Goal: Find specific page/section: Find specific page/section

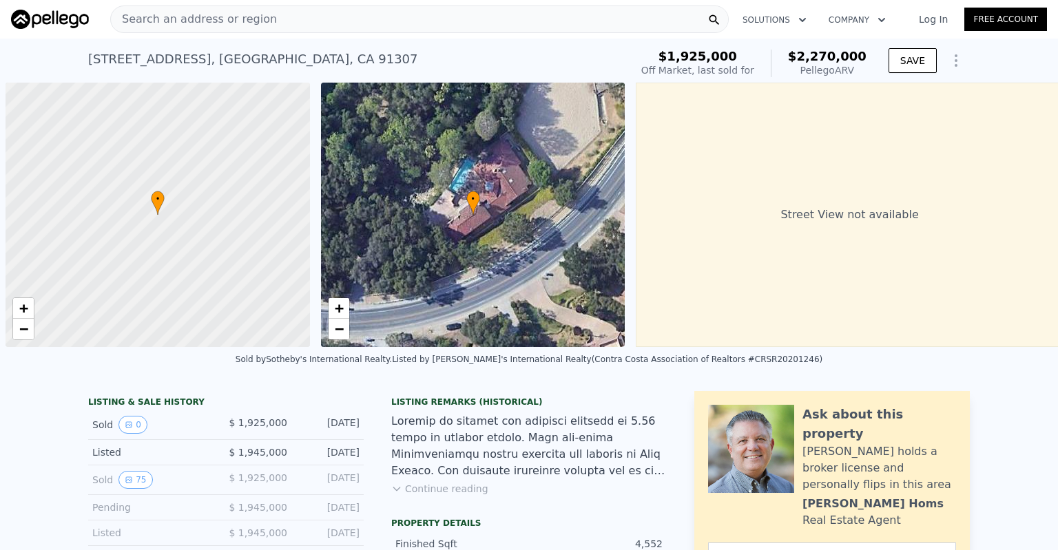
scroll to position [0, 6]
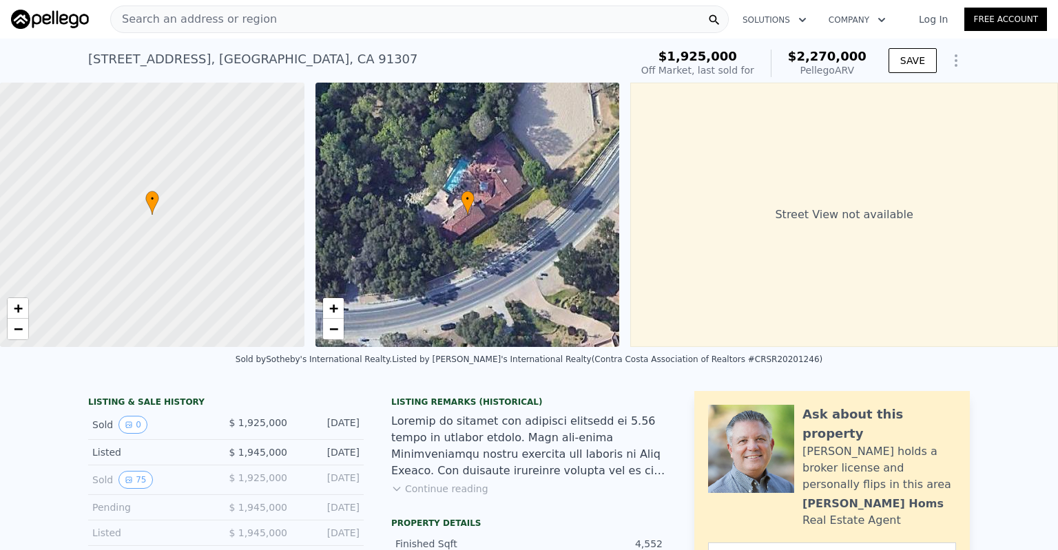
click at [433, 21] on div "Search an address or region" at bounding box center [419, 20] width 619 height 28
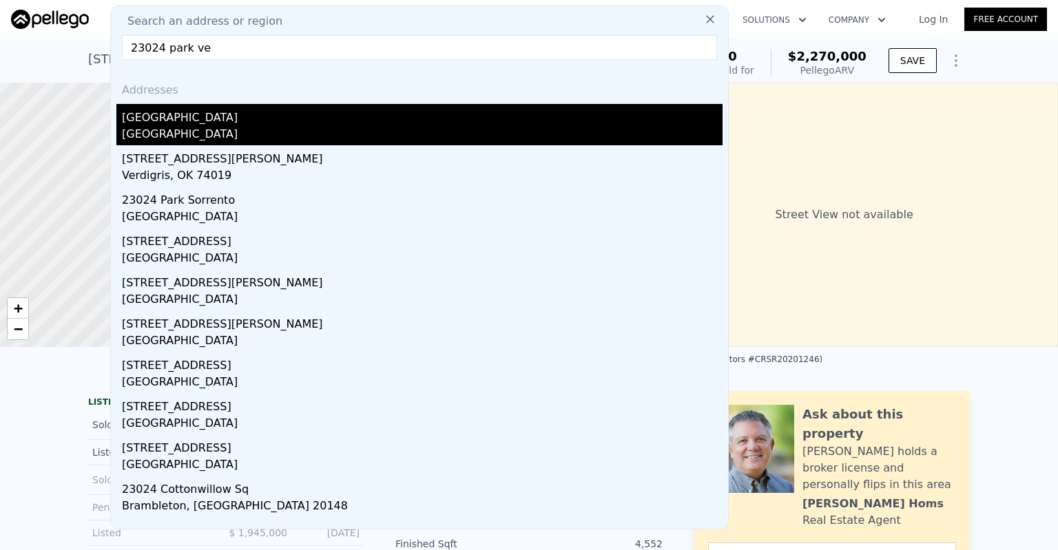
type input "23024 park ve"
click at [169, 132] on div "[GEOGRAPHIC_DATA]" at bounding box center [422, 135] width 601 height 19
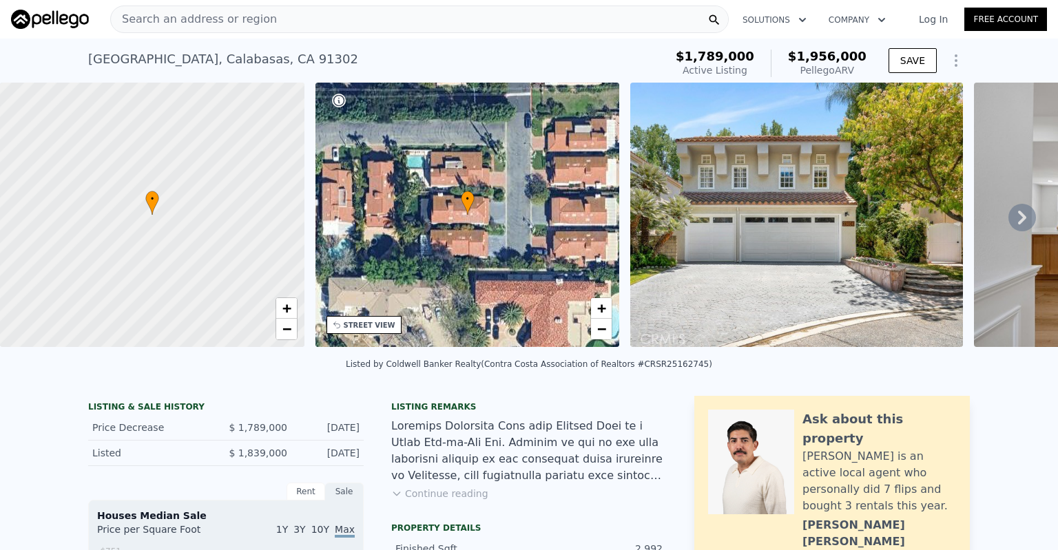
click at [1018, 222] on icon at bounding box center [1022, 218] width 28 height 28
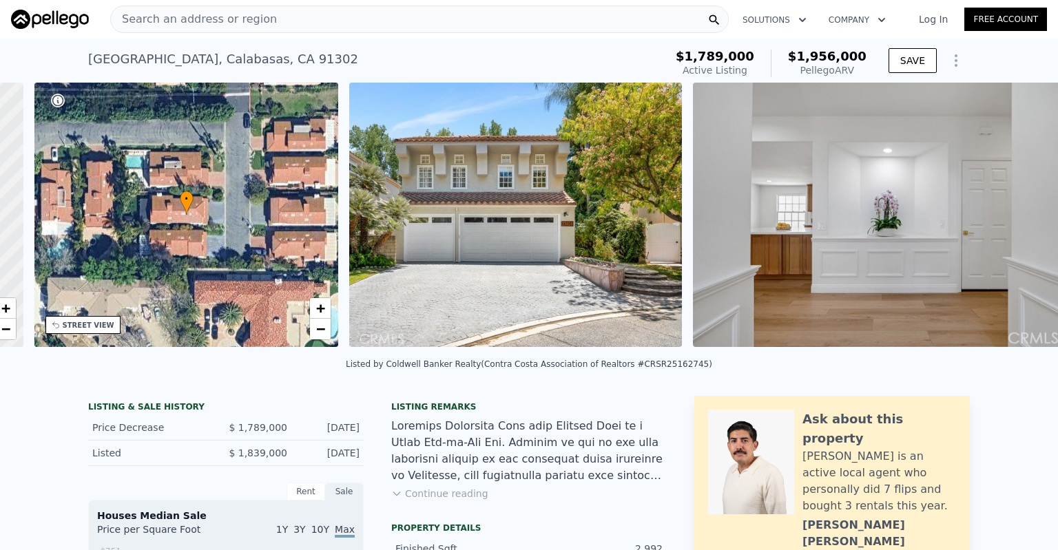
scroll to position [0, 320]
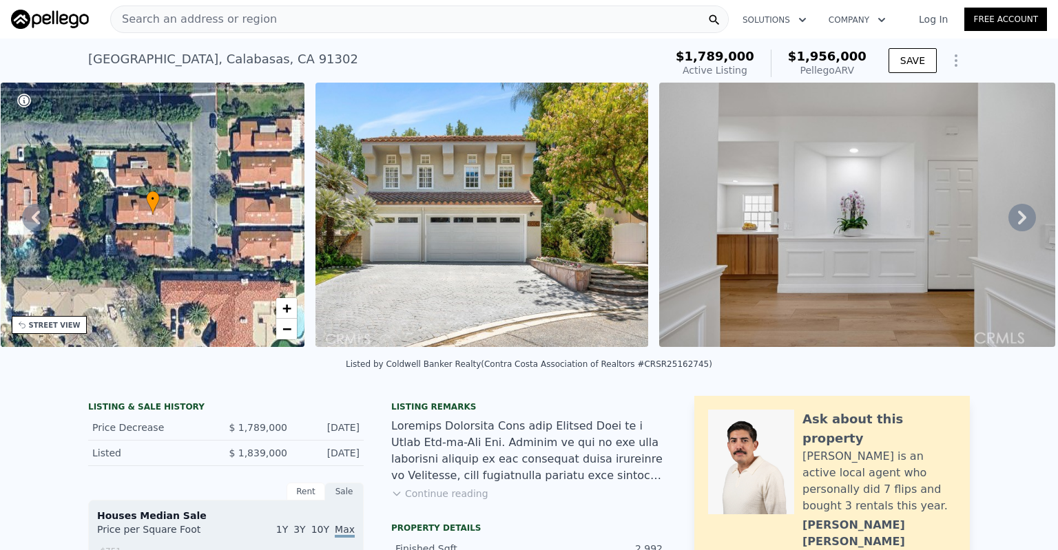
click at [1018, 222] on icon at bounding box center [1022, 218] width 28 height 28
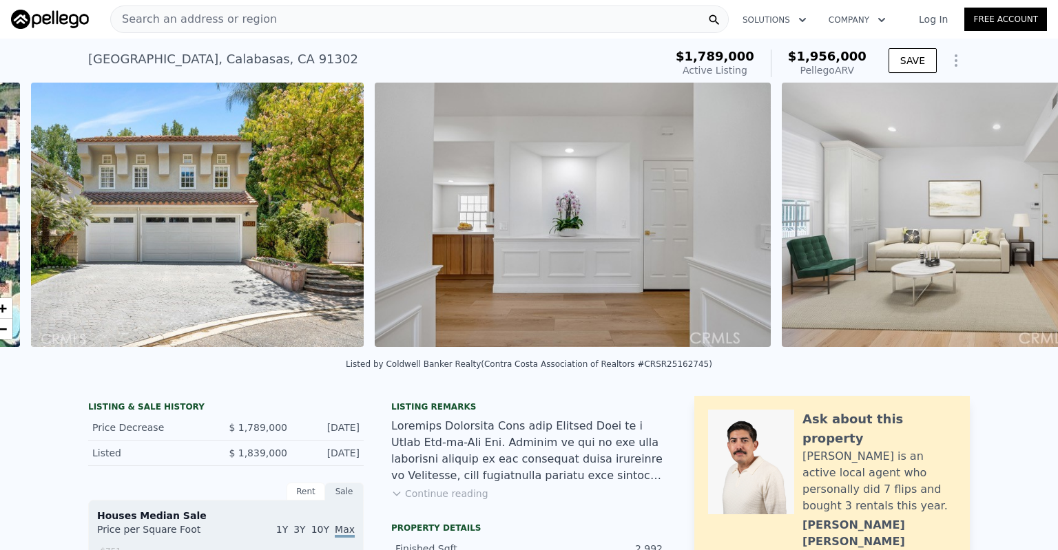
scroll to position [0, 630]
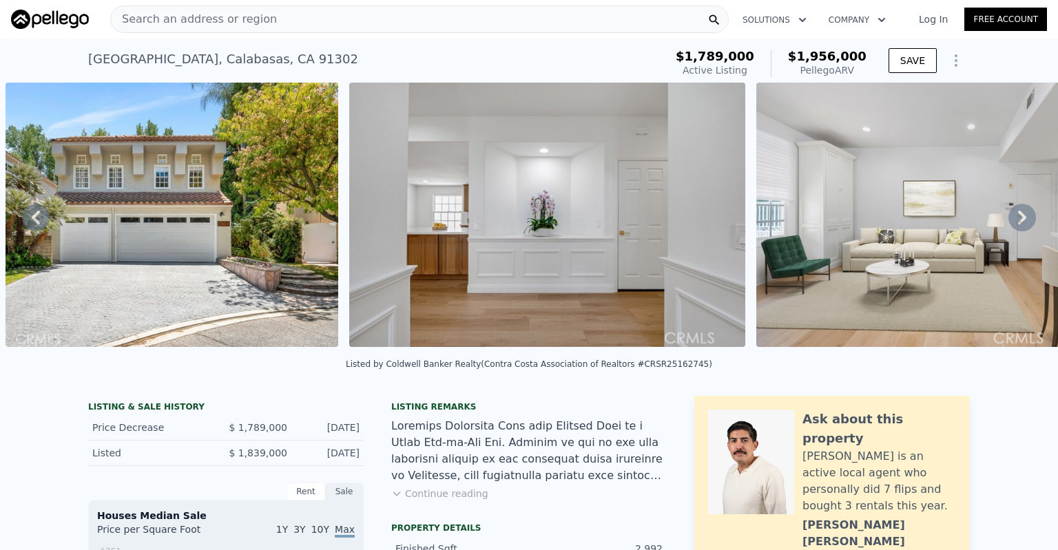
click at [1018, 222] on div "• + − • + − [GEOGRAPHIC_DATA] View not available SATELLITE VIEW" at bounding box center [529, 217] width 1058 height 269
click at [1018, 222] on icon at bounding box center [1022, 218] width 28 height 28
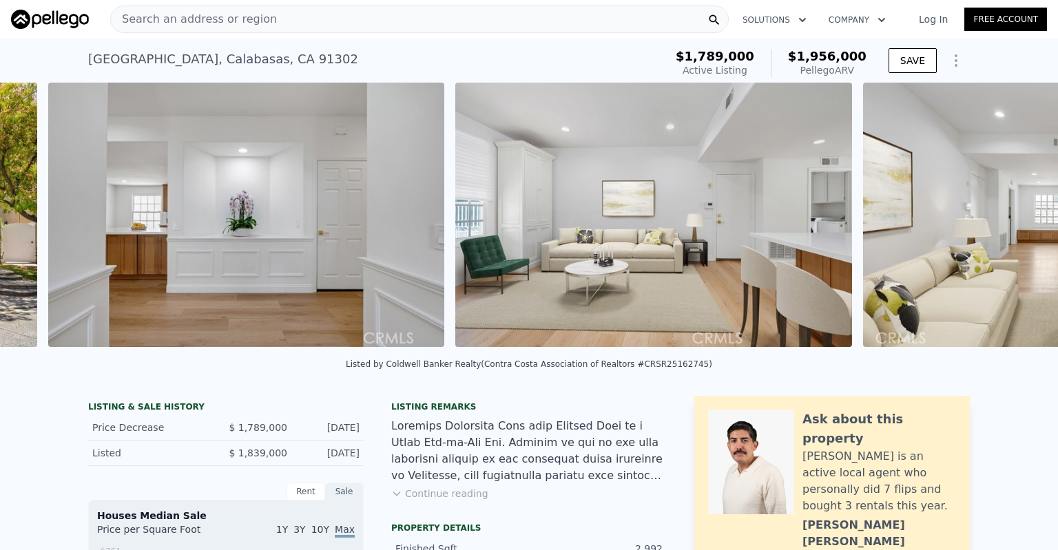
scroll to position [0, 973]
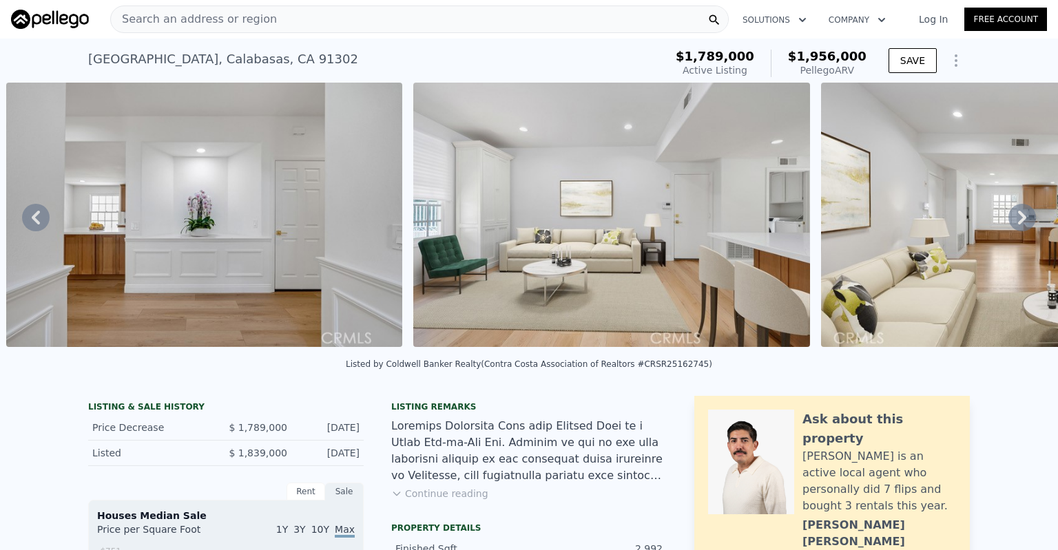
click at [1018, 222] on icon at bounding box center [1022, 218] width 28 height 28
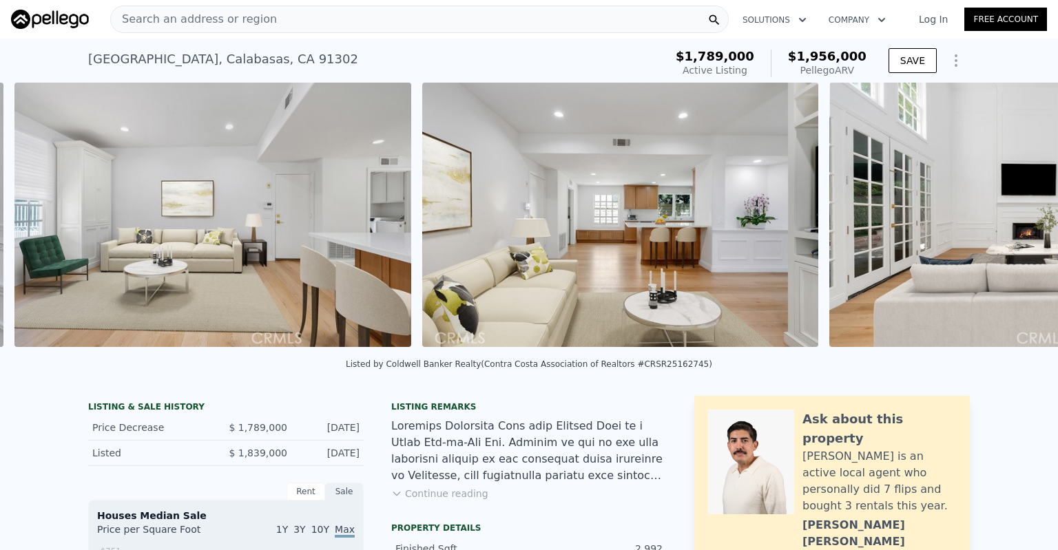
scroll to position [0, 1380]
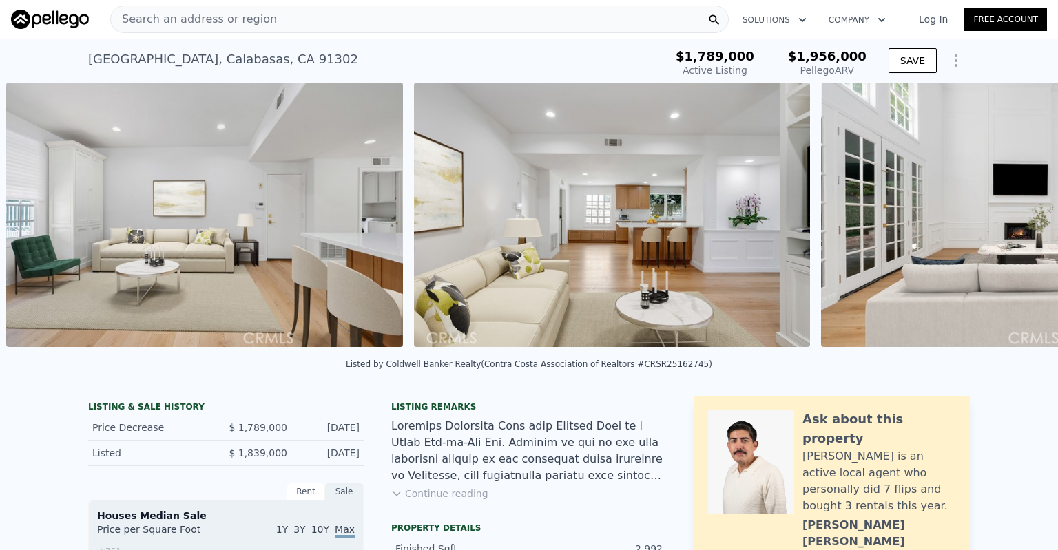
click at [1018, 222] on div "• + − • + − [GEOGRAPHIC_DATA] View not available SATELLITE VIEW" at bounding box center [529, 217] width 1058 height 269
click at [1018, 222] on icon at bounding box center [1022, 218] width 28 height 28
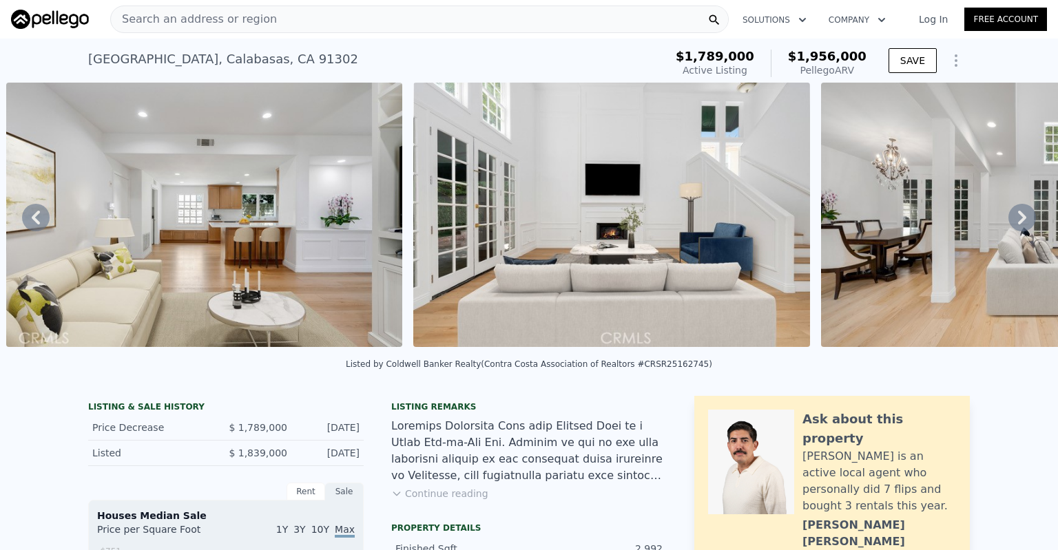
click at [1018, 222] on icon at bounding box center [1022, 218] width 28 height 28
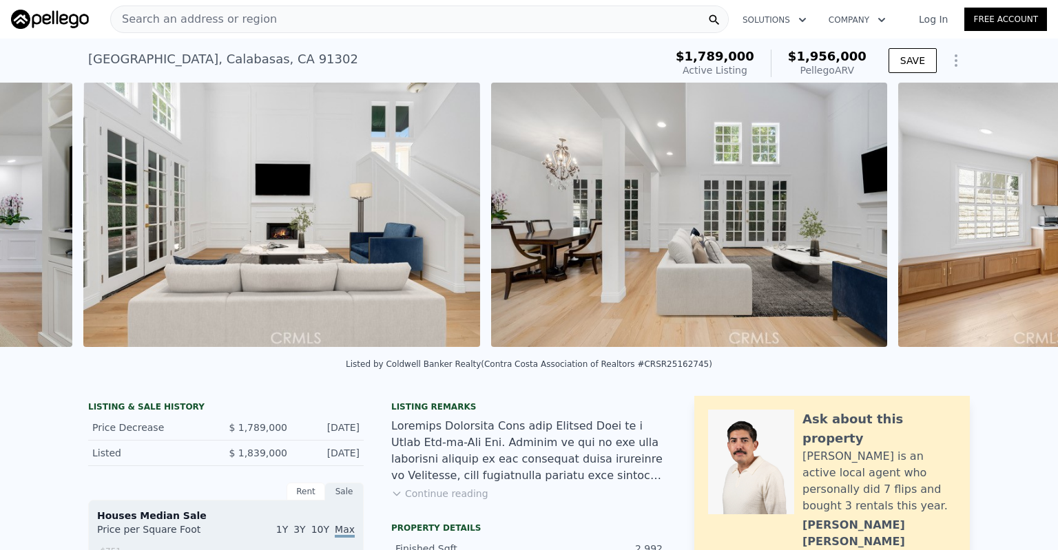
scroll to position [0, 2196]
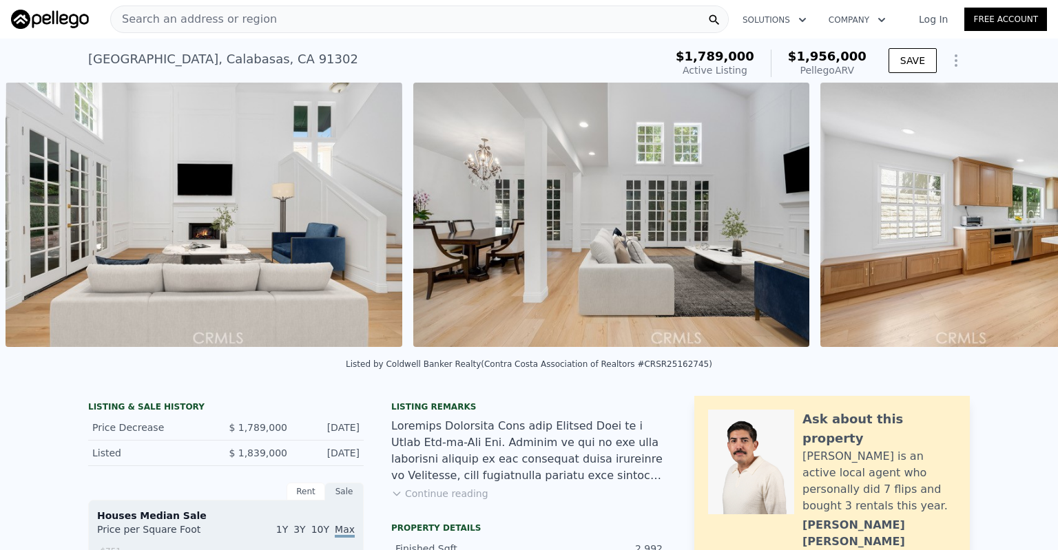
click at [1018, 222] on div "• + − • + − [GEOGRAPHIC_DATA] View not available SATELLITE VIEW" at bounding box center [529, 217] width 1058 height 269
click at [1018, 222] on icon at bounding box center [1022, 218] width 28 height 28
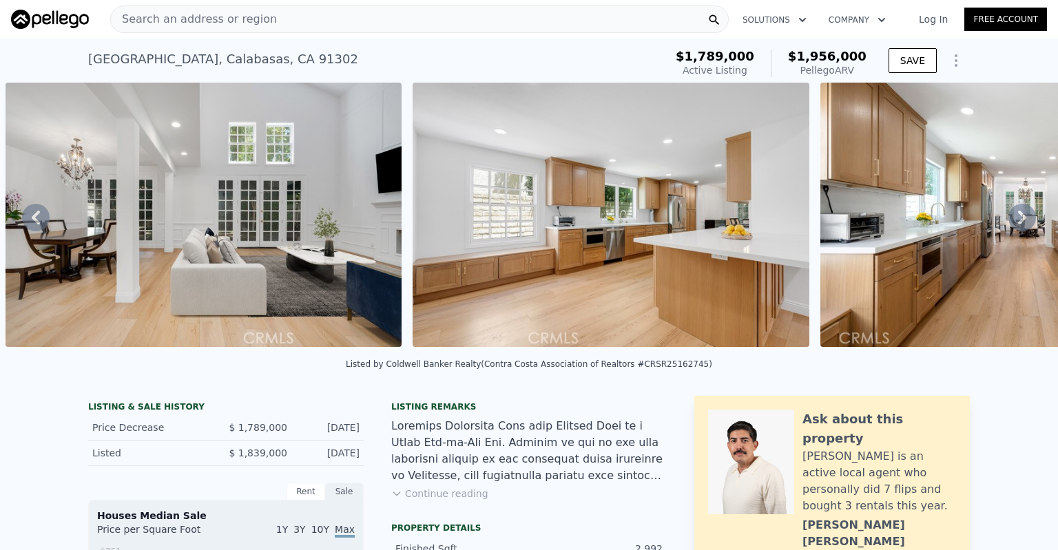
click at [1018, 222] on icon at bounding box center [1022, 218] width 28 height 28
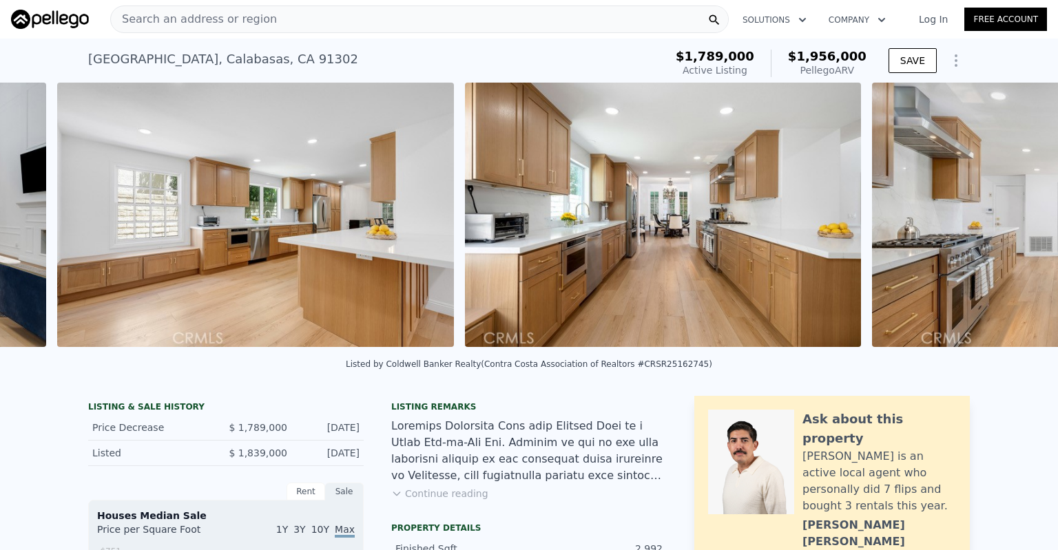
scroll to position [0, 3011]
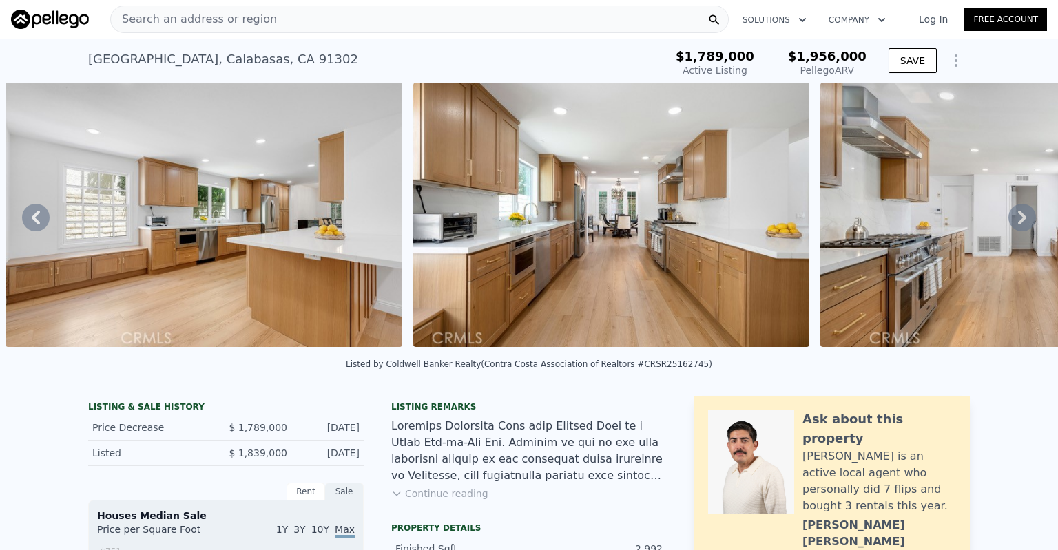
click at [1018, 222] on div "• + − • + − [GEOGRAPHIC_DATA] View not available SATELLITE VIEW" at bounding box center [529, 217] width 1058 height 269
click at [1018, 222] on icon at bounding box center [1022, 218] width 28 height 28
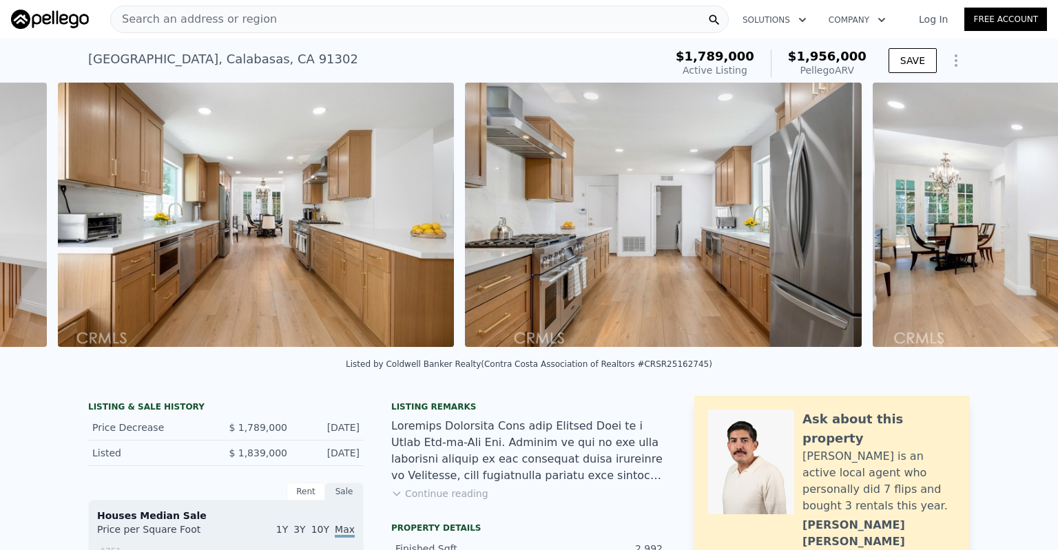
scroll to position [0, 3419]
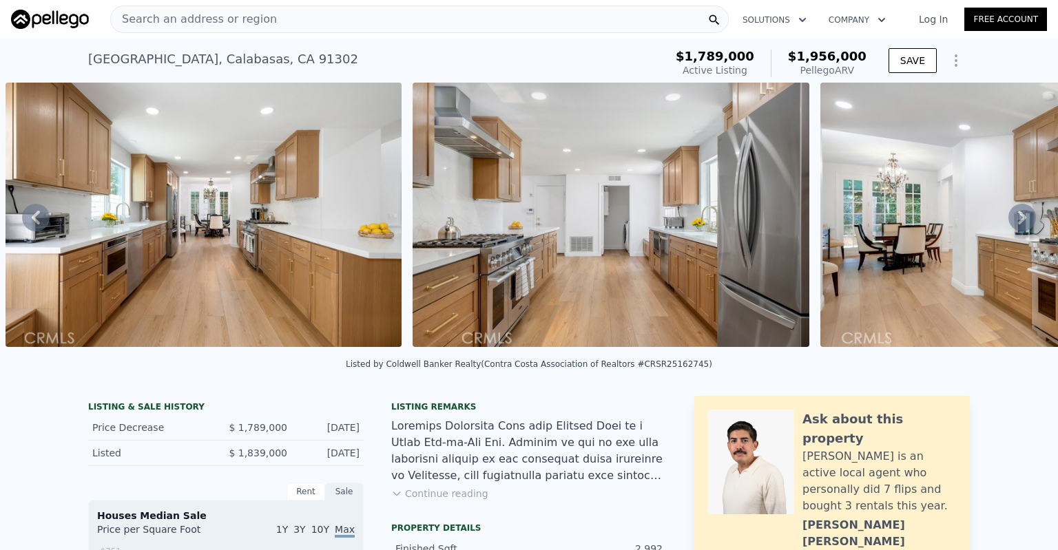
click at [1018, 222] on icon at bounding box center [1022, 218] width 28 height 28
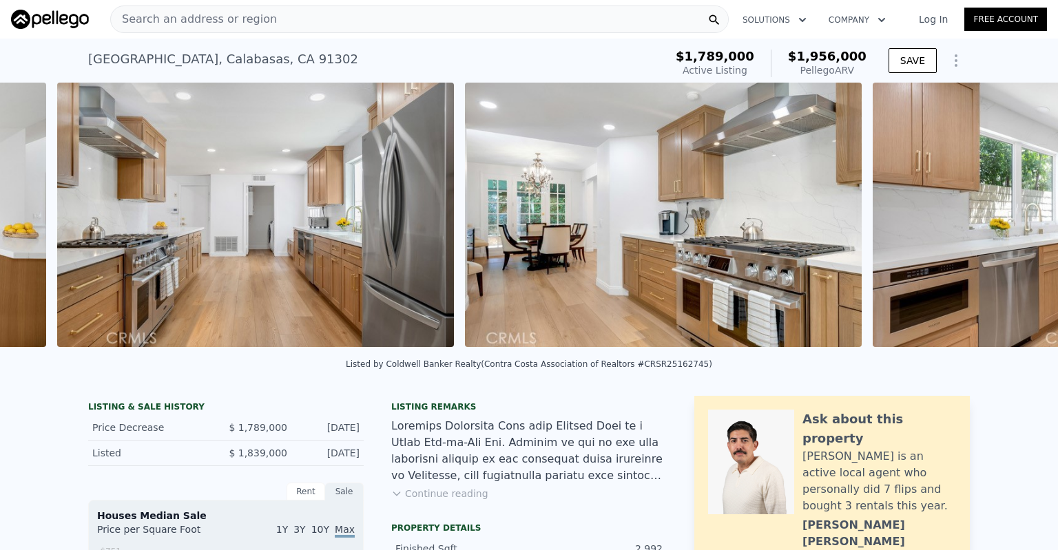
scroll to position [0, 3826]
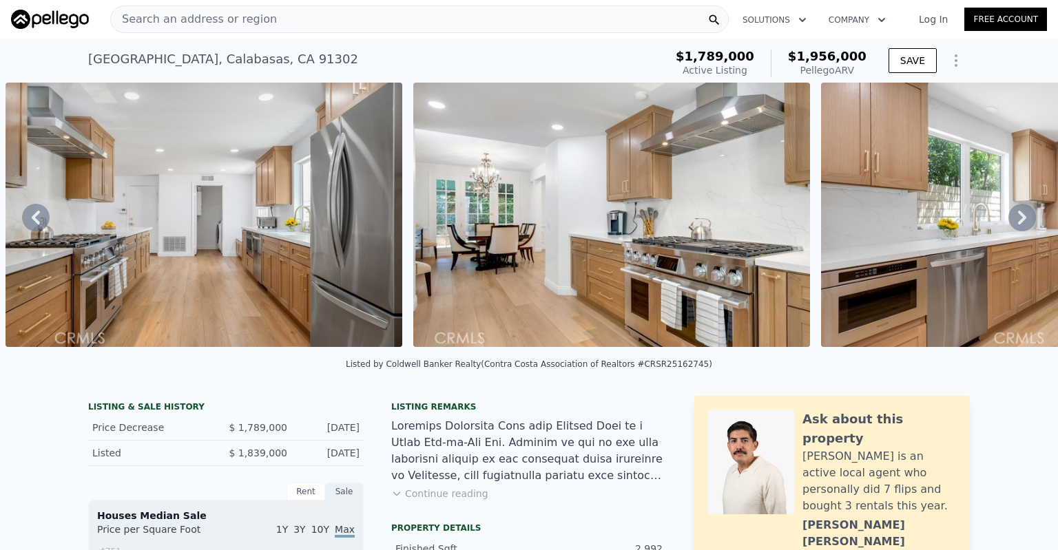
click at [1018, 222] on icon at bounding box center [1022, 218] width 28 height 28
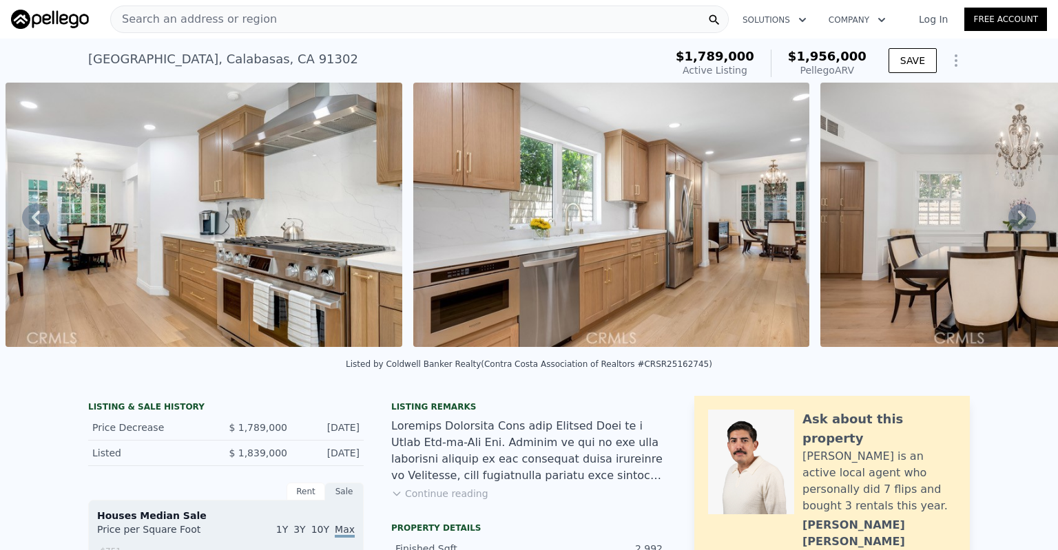
click at [1018, 222] on icon at bounding box center [1022, 218] width 28 height 28
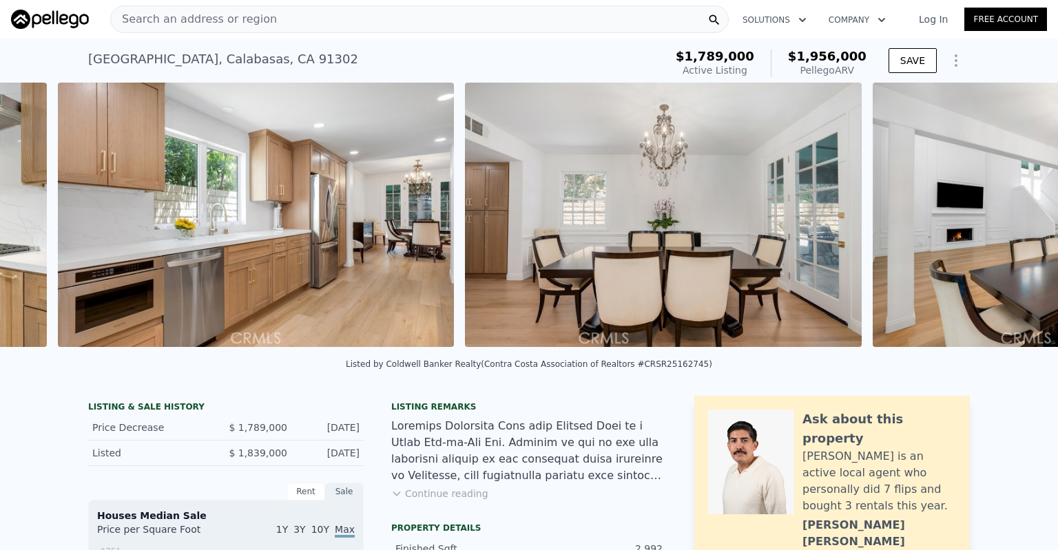
scroll to position [0, 4641]
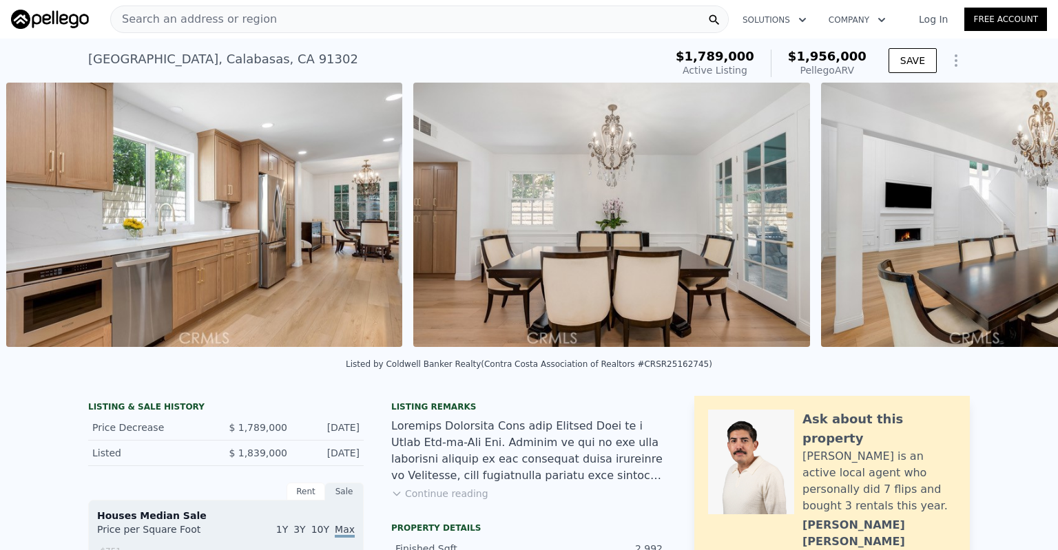
click at [1018, 222] on div "• + − • + − [GEOGRAPHIC_DATA] View not available SATELLITE VIEW" at bounding box center [529, 217] width 1058 height 269
click at [1018, 222] on icon at bounding box center [1022, 218] width 28 height 28
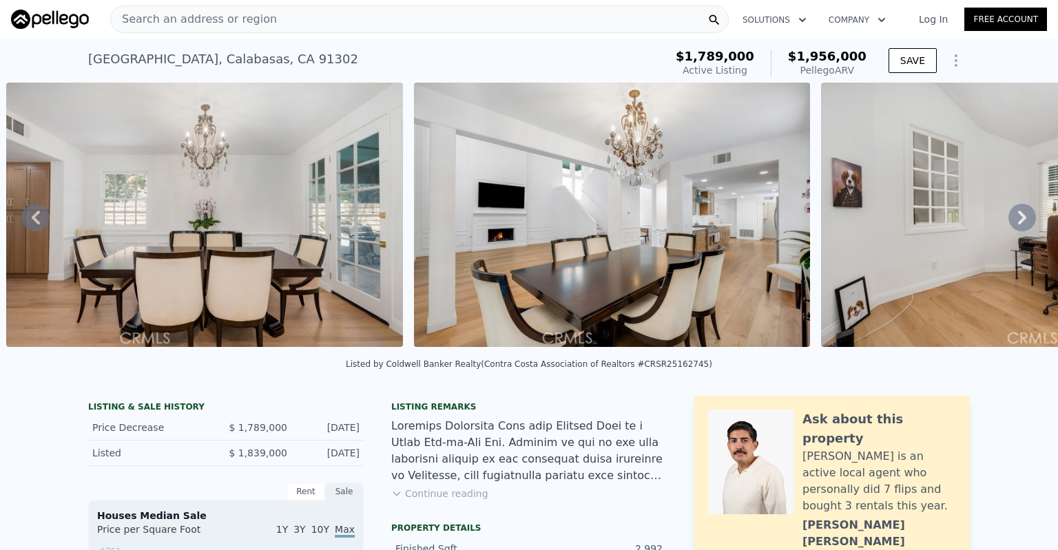
click at [1018, 222] on icon at bounding box center [1022, 218] width 28 height 28
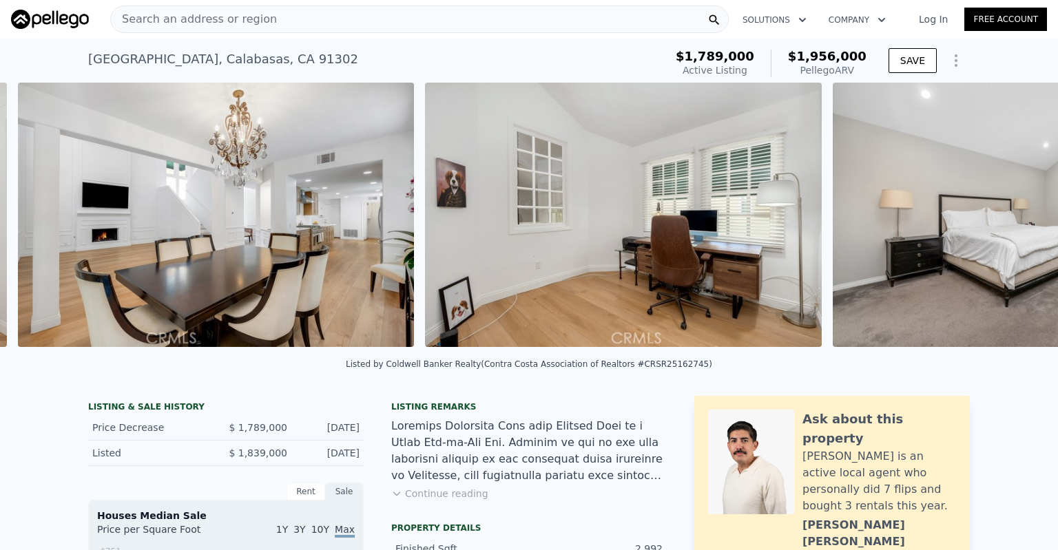
scroll to position [0, 5456]
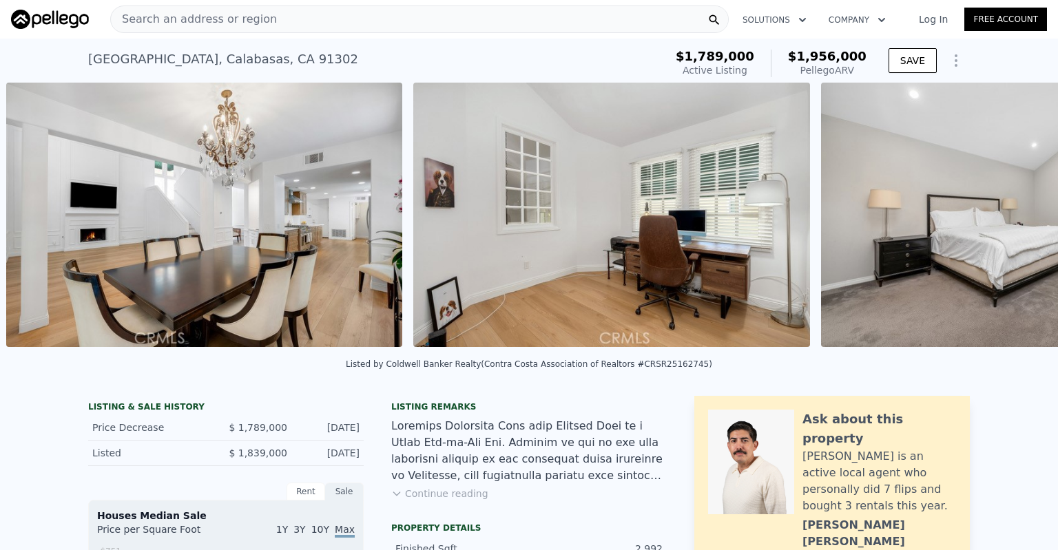
click at [1018, 222] on div "• + − • + − [GEOGRAPHIC_DATA] View not available SATELLITE VIEW" at bounding box center [529, 217] width 1058 height 269
click at [1018, 222] on icon at bounding box center [1022, 218] width 28 height 28
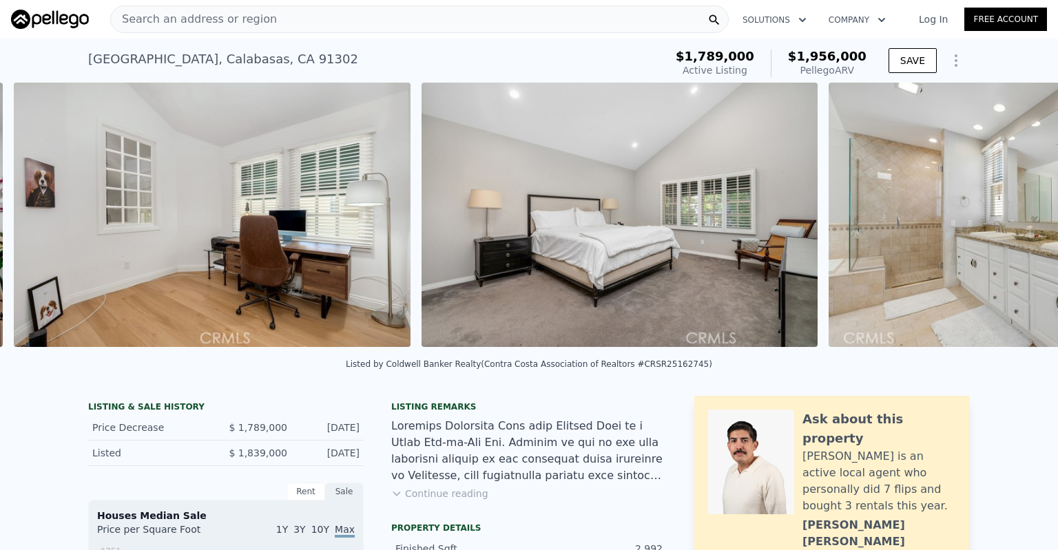
scroll to position [0, 5863]
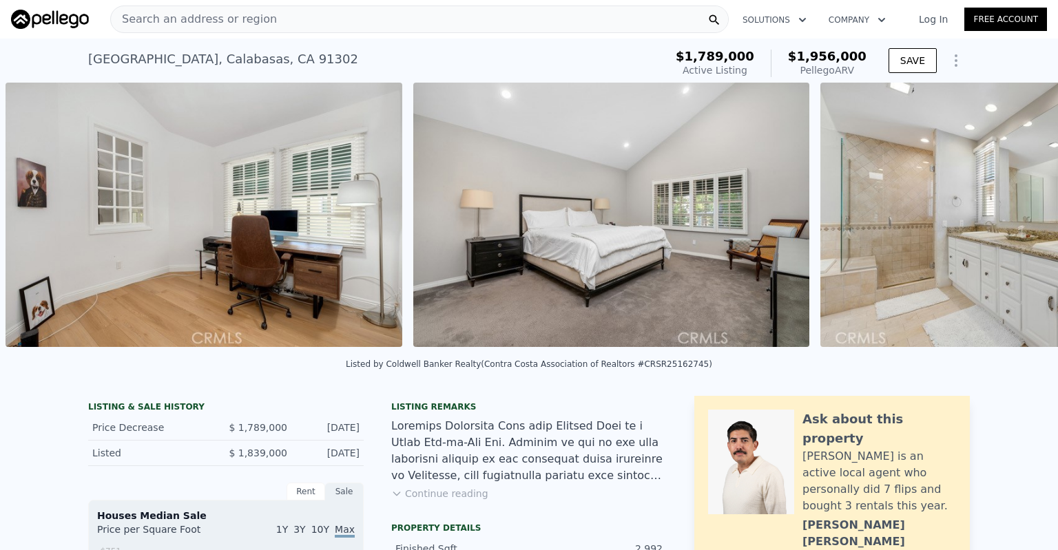
click at [1018, 222] on div "• + − • + − [GEOGRAPHIC_DATA] View not available SATELLITE VIEW" at bounding box center [529, 217] width 1058 height 269
click at [1018, 222] on icon at bounding box center [1022, 218] width 28 height 28
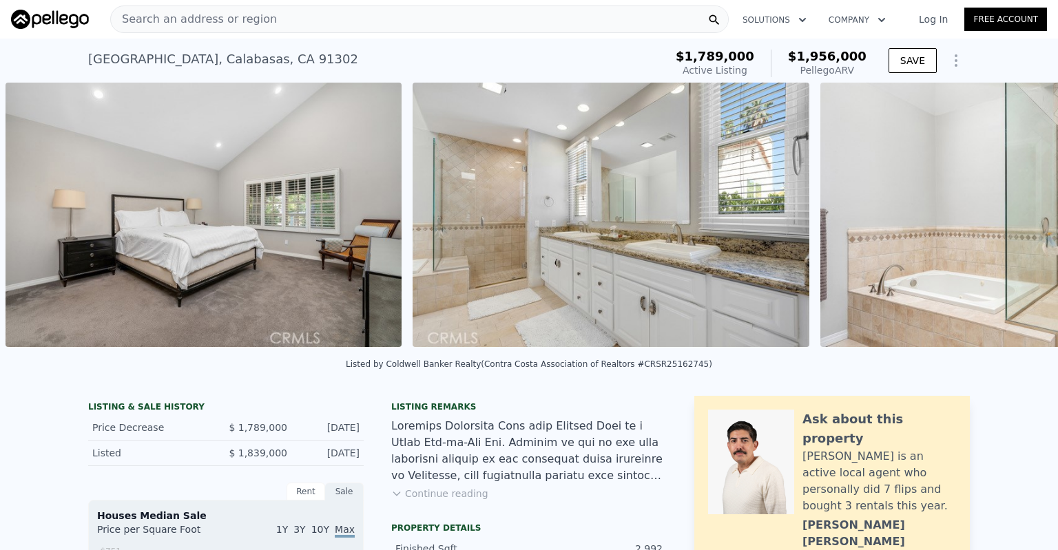
click at [1018, 222] on div "• + − • + − [GEOGRAPHIC_DATA] View not available SATELLITE VIEW" at bounding box center [529, 217] width 1058 height 269
click at [1018, 222] on icon at bounding box center [1022, 218] width 28 height 28
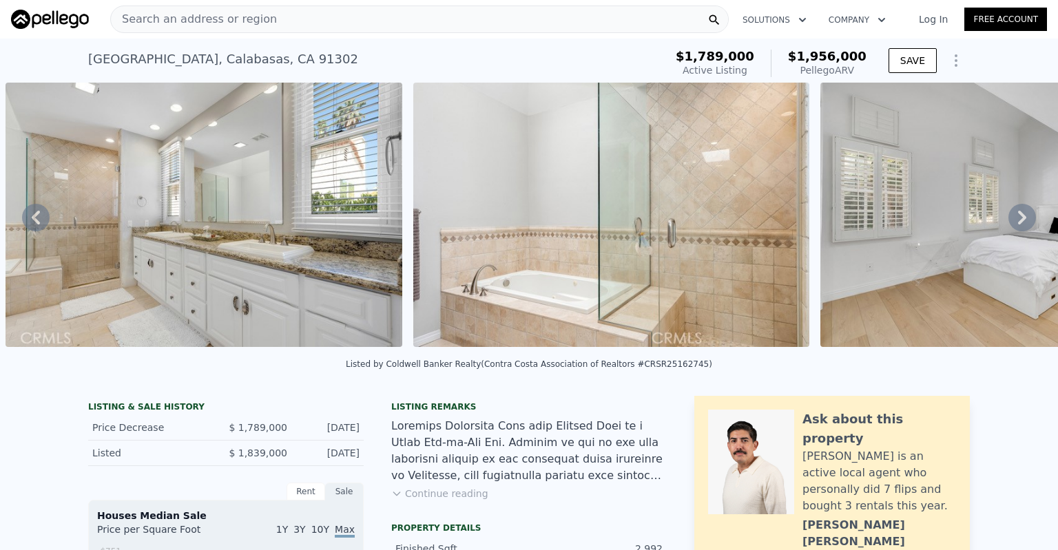
click at [1018, 222] on icon at bounding box center [1022, 218] width 28 height 28
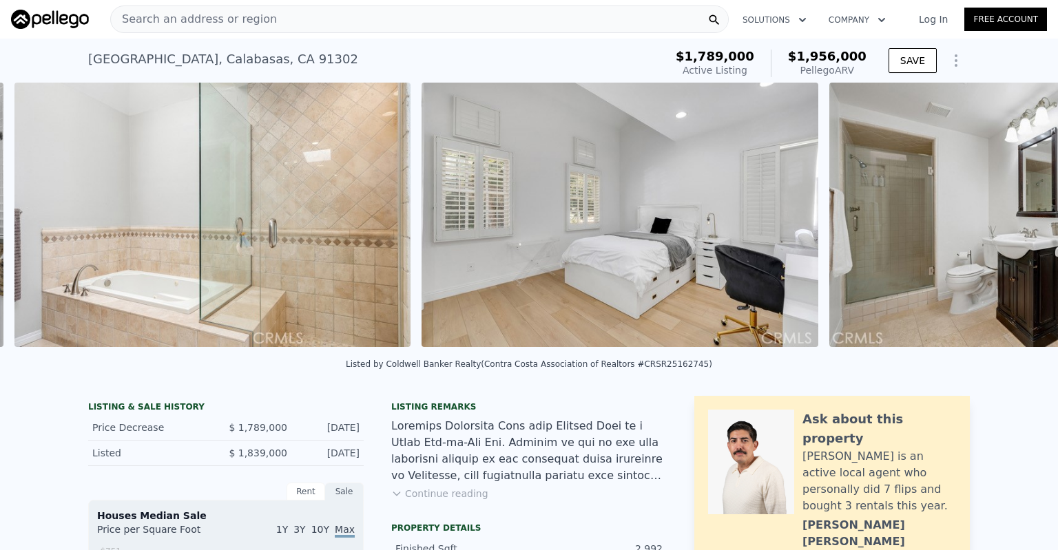
scroll to position [0, 7086]
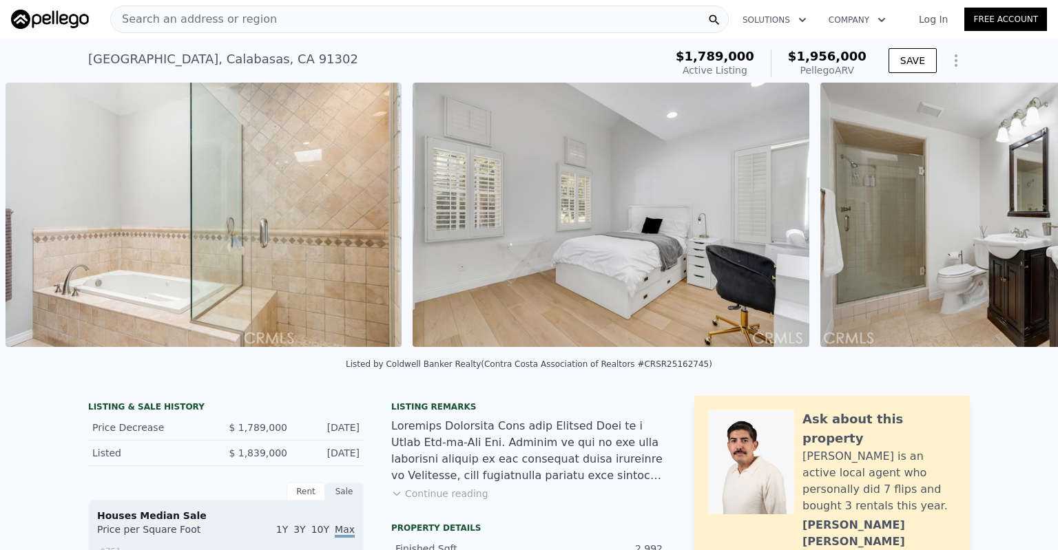
click at [1018, 222] on div "• + − • + − [GEOGRAPHIC_DATA] View not available SATELLITE VIEW" at bounding box center [529, 217] width 1058 height 269
click at [1018, 222] on icon at bounding box center [1022, 218] width 28 height 28
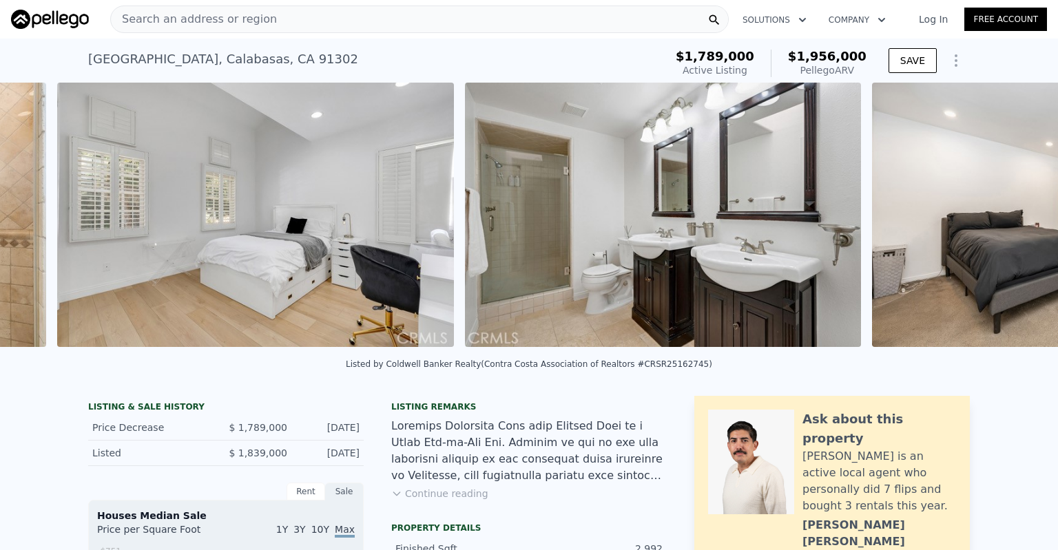
scroll to position [0, 7493]
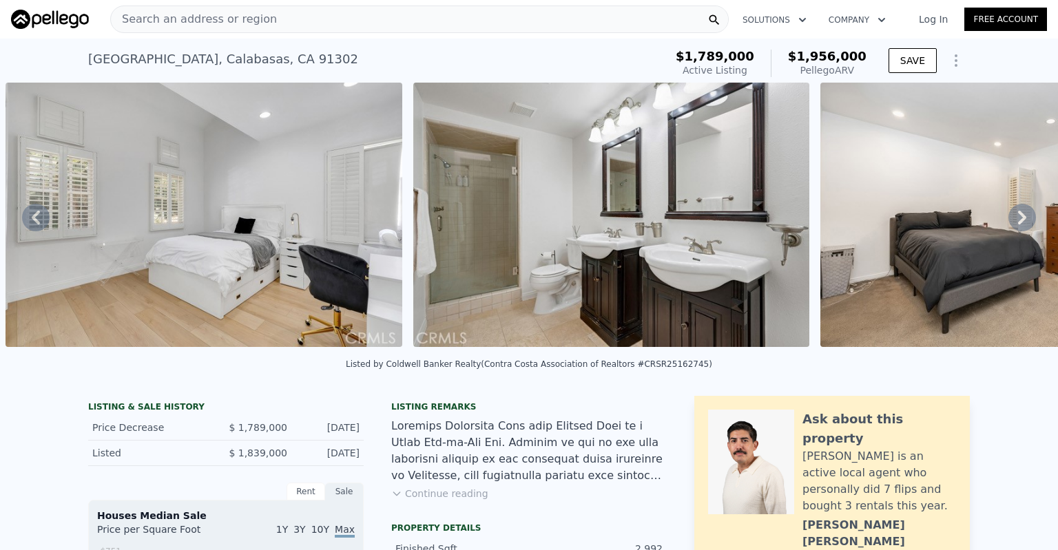
click at [1018, 222] on icon at bounding box center [1022, 218] width 28 height 28
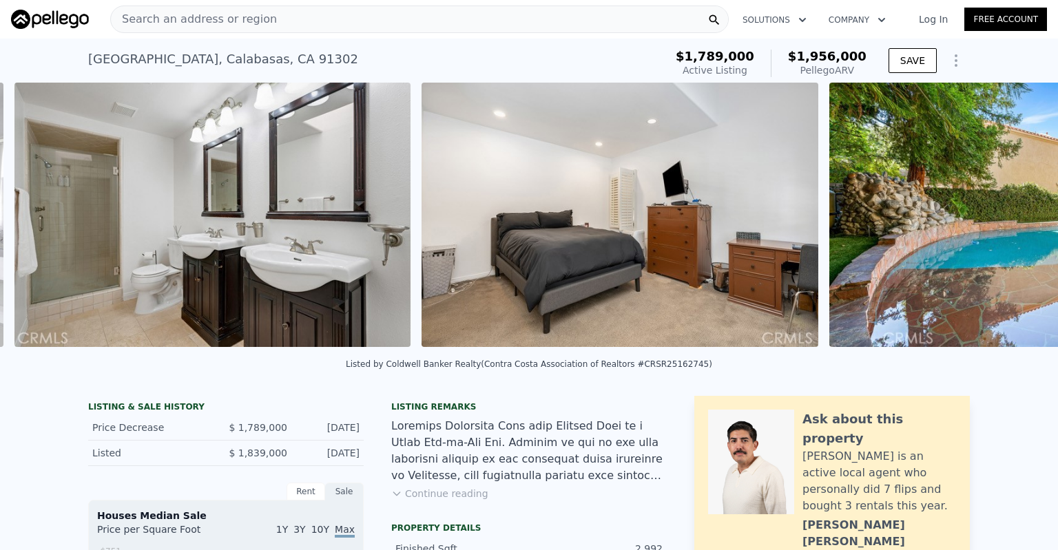
scroll to position [0, 7900]
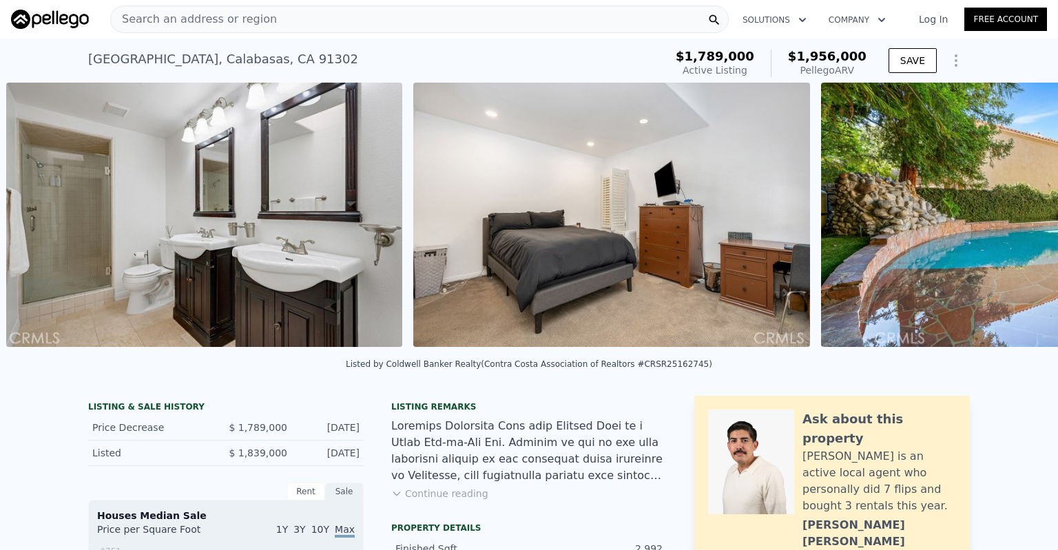
click at [1018, 222] on div "• + − • + − [GEOGRAPHIC_DATA] View not available SATELLITE VIEW" at bounding box center [529, 217] width 1058 height 269
click at [1018, 222] on icon at bounding box center [1022, 218] width 28 height 28
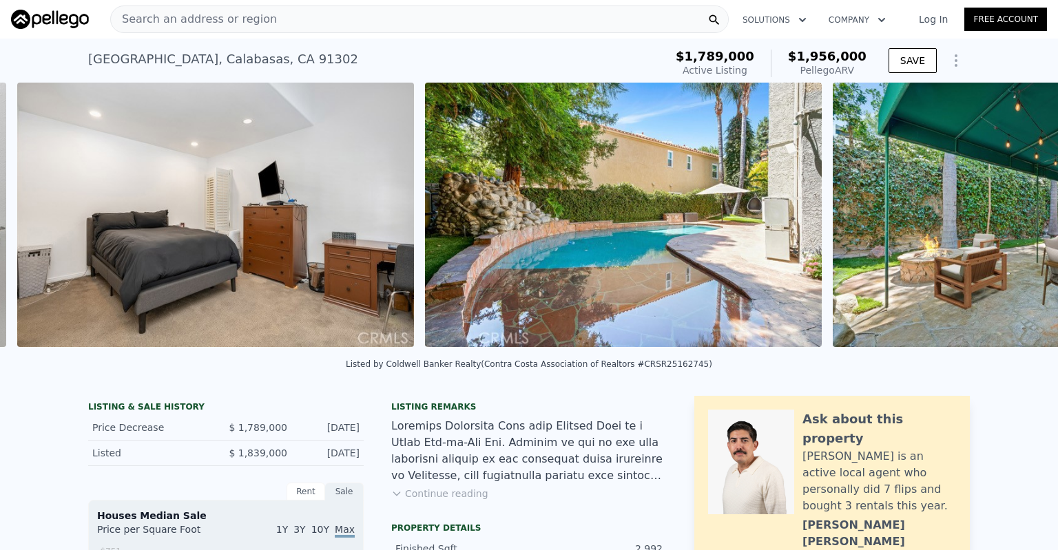
scroll to position [0, 8308]
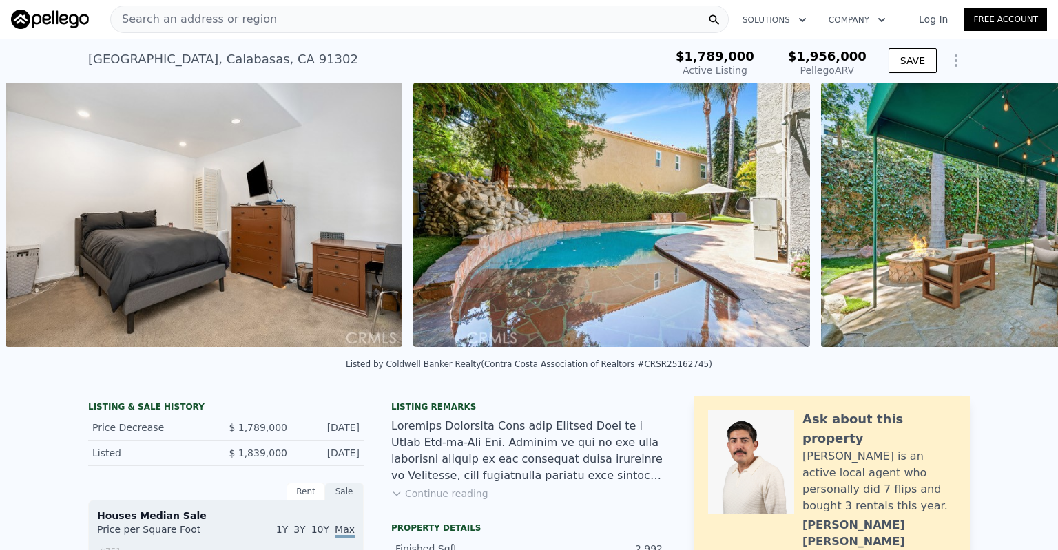
click at [1018, 222] on div "• + − • + − [GEOGRAPHIC_DATA] View not available SATELLITE VIEW" at bounding box center [529, 217] width 1058 height 269
click at [1018, 222] on icon at bounding box center [1022, 218] width 28 height 28
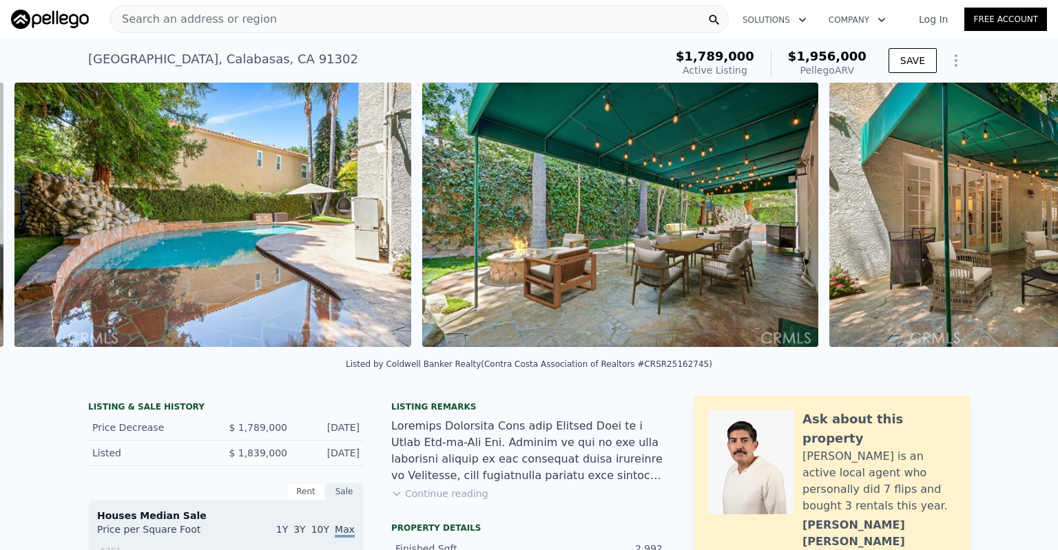
scroll to position [0, 8715]
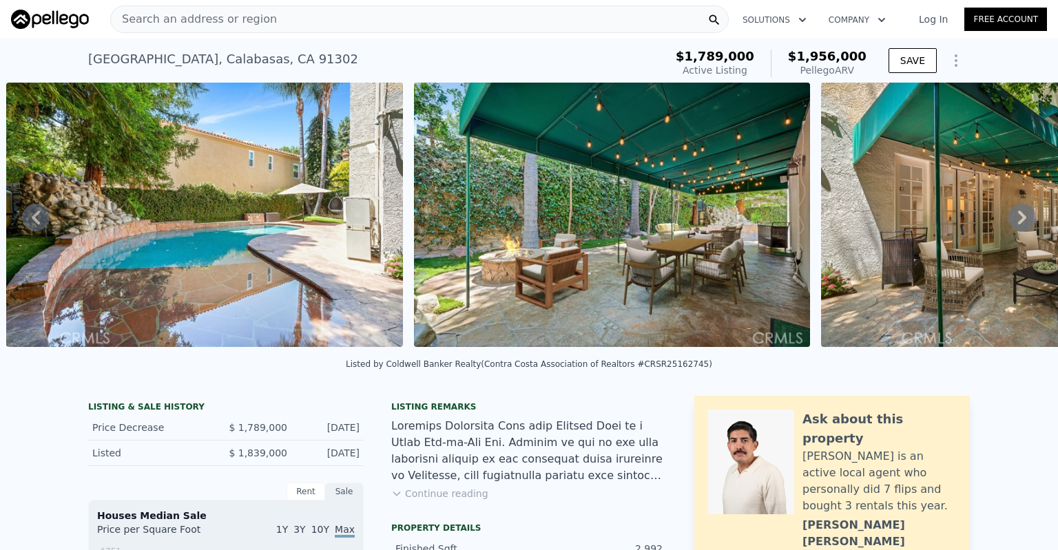
click at [1018, 222] on icon at bounding box center [1022, 218] width 28 height 28
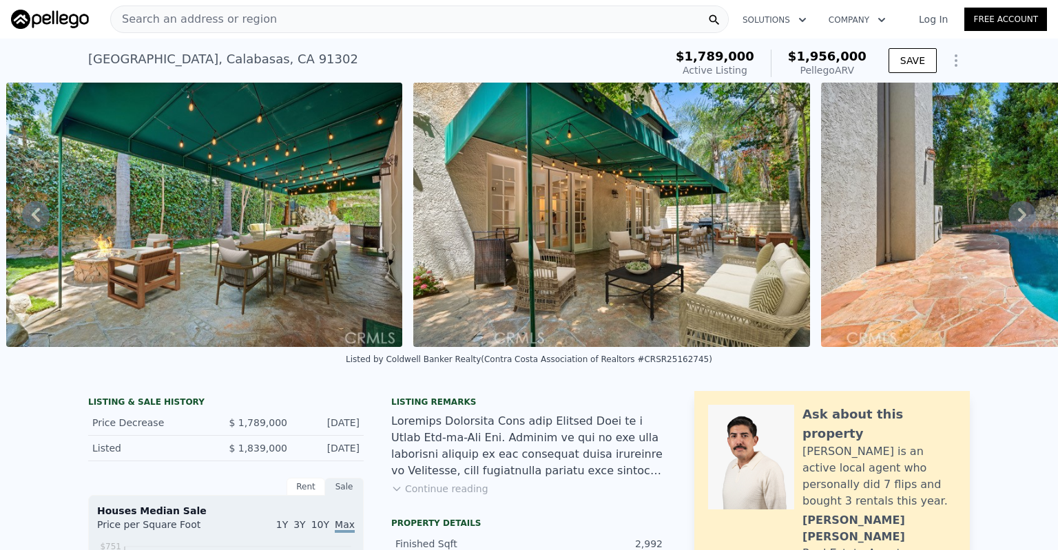
click at [1018, 222] on icon at bounding box center [1022, 215] width 28 height 28
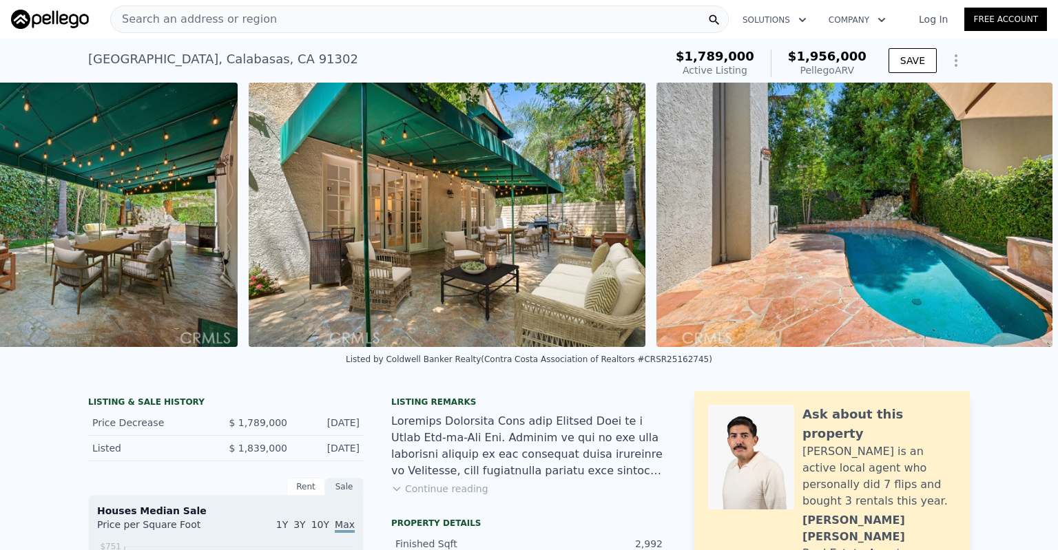
scroll to position [0, 9298]
click at [1018, 222] on img at bounding box center [854, 215] width 397 height 265
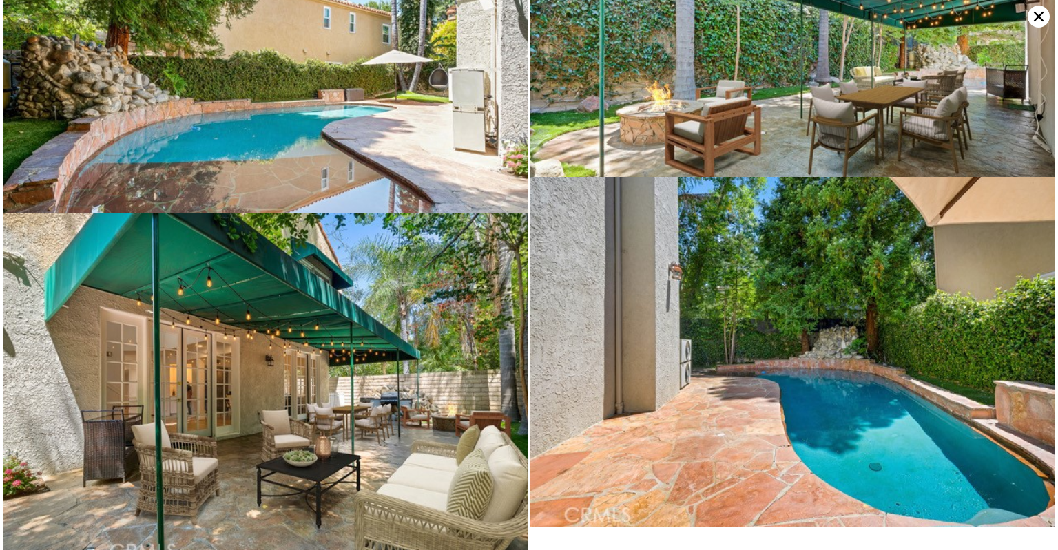
scroll to position [3098, 0]
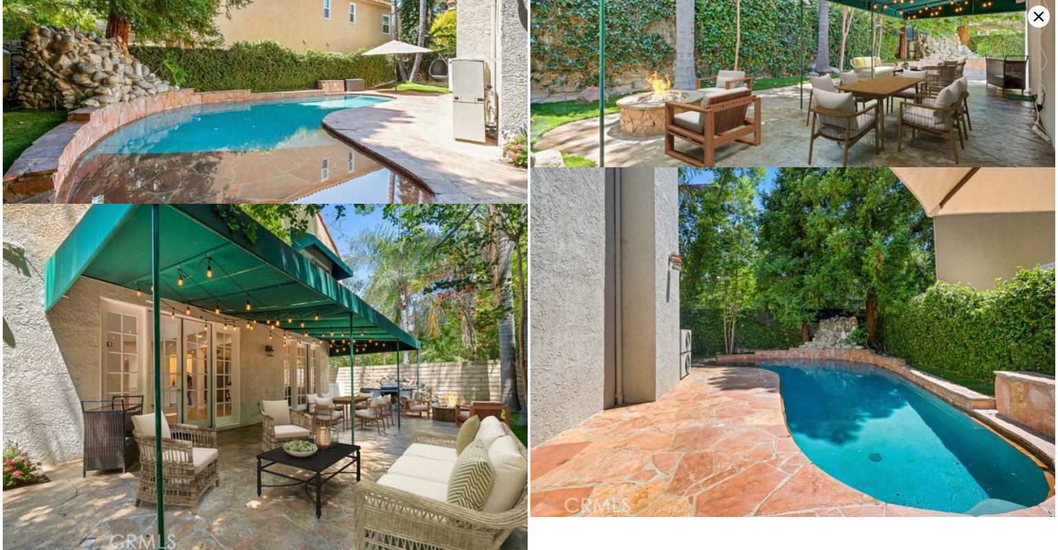
click at [1036, 26] on icon at bounding box center [1039, 17] width 22 height 22
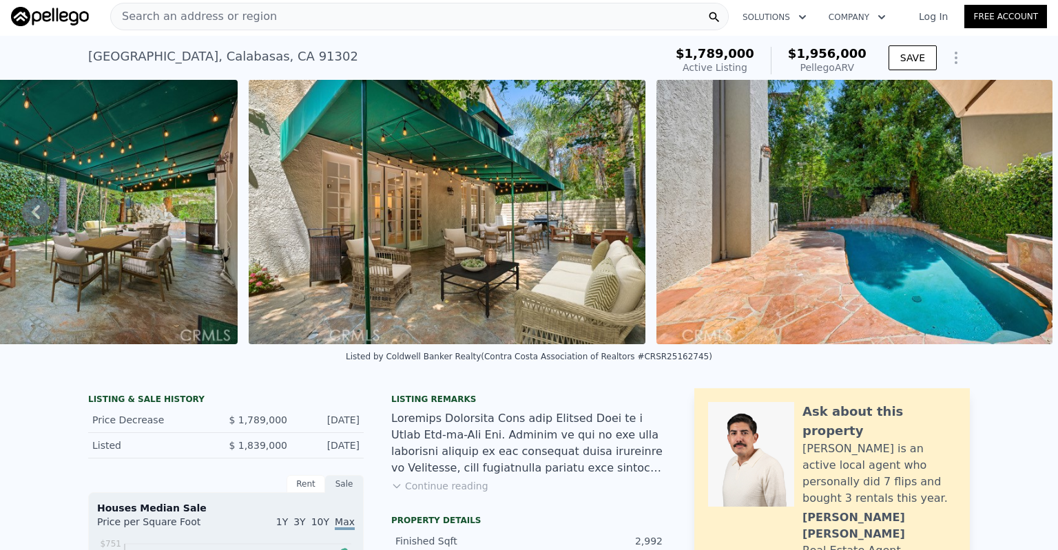
scroll to position [0, 0]
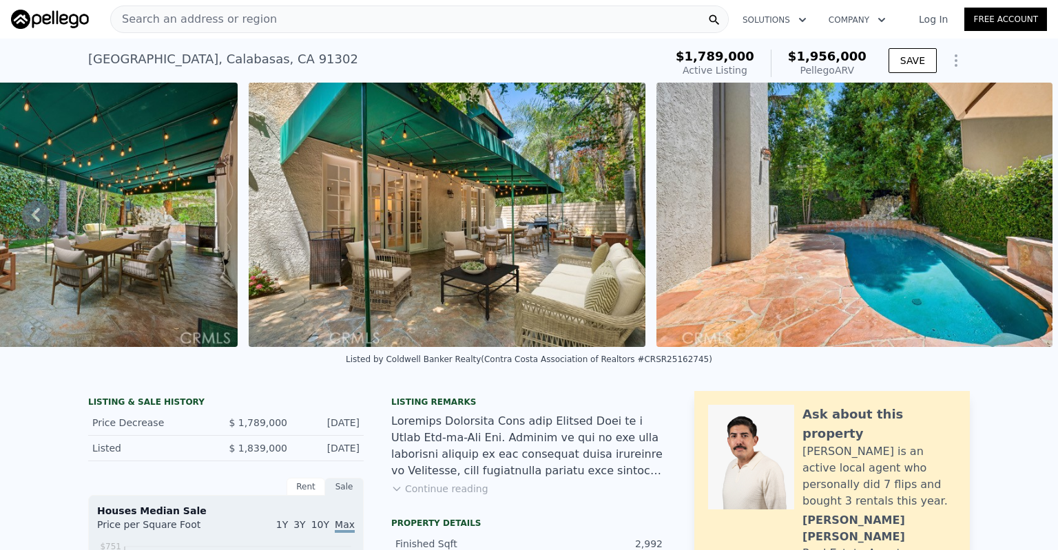
click at [954, 56] on icon "Show Options" at bounding box center [956, 60] width 17 height 17
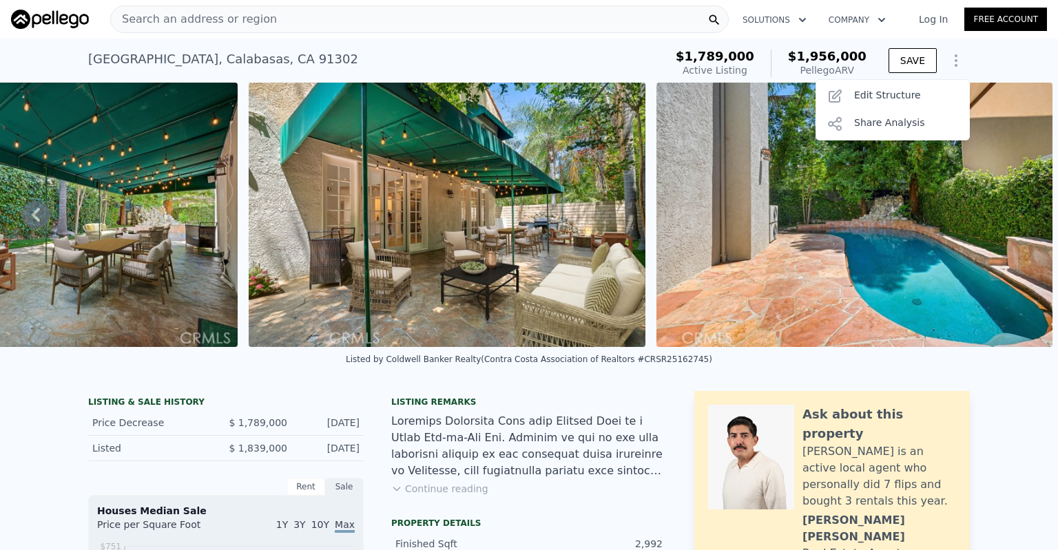
click at [954, 56] on icon "Show Options" at bounding box center [956, 60] width 17 height 17
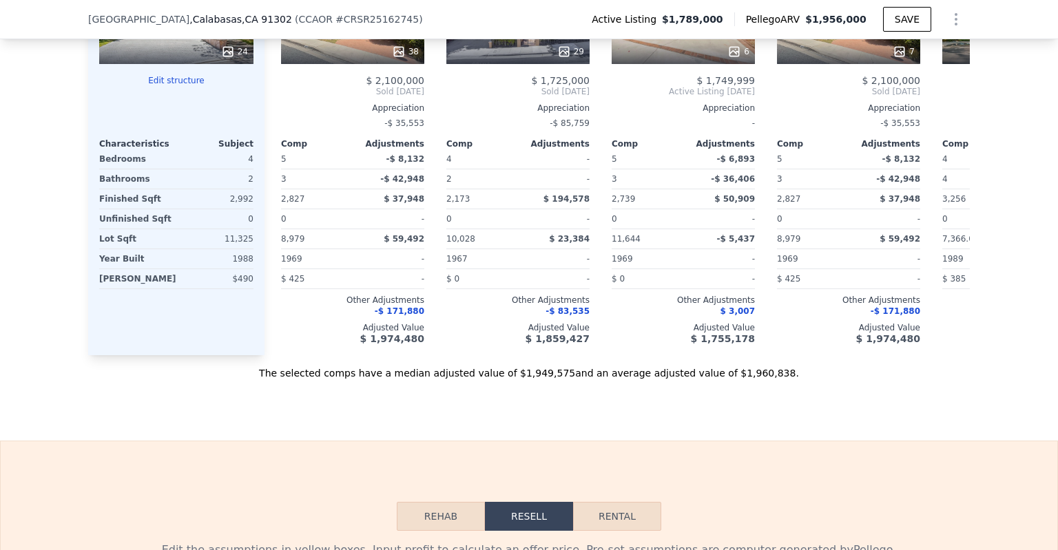
scroll to position [1220, 0]
